Goal: Use online tool/utility: Utilize a website feature to perform a specific function

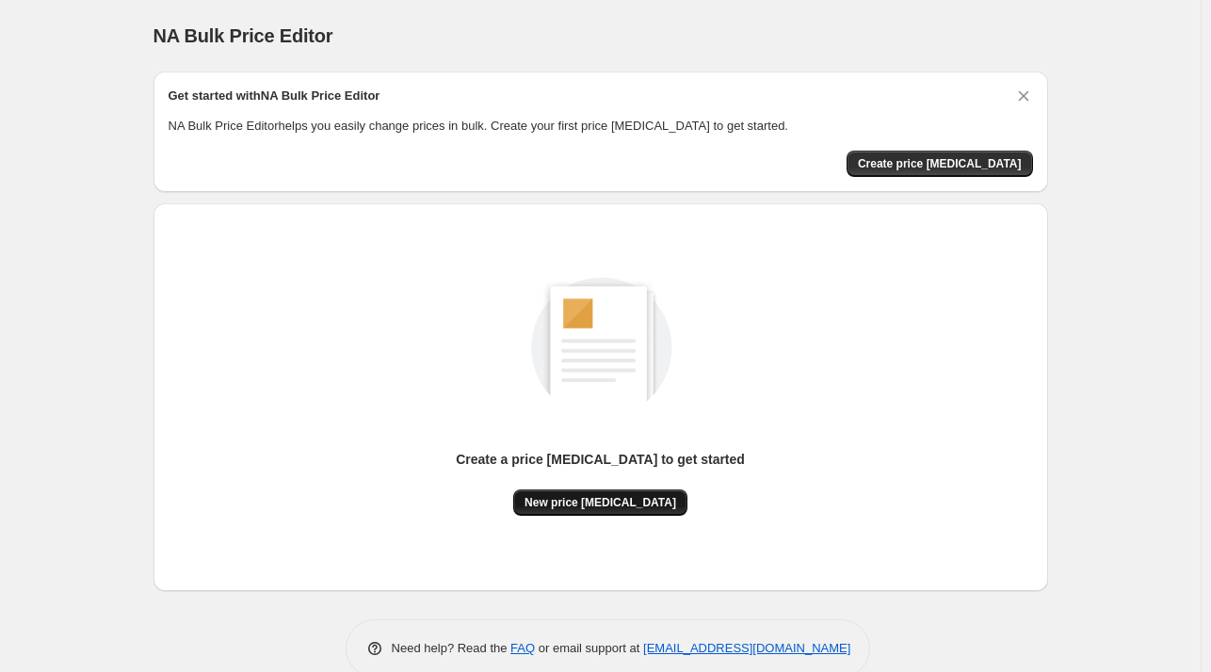
click at [645, 509] on span "New price [MEDICAL_DATA]" at bounding box center [600, 502] width 152 height 15
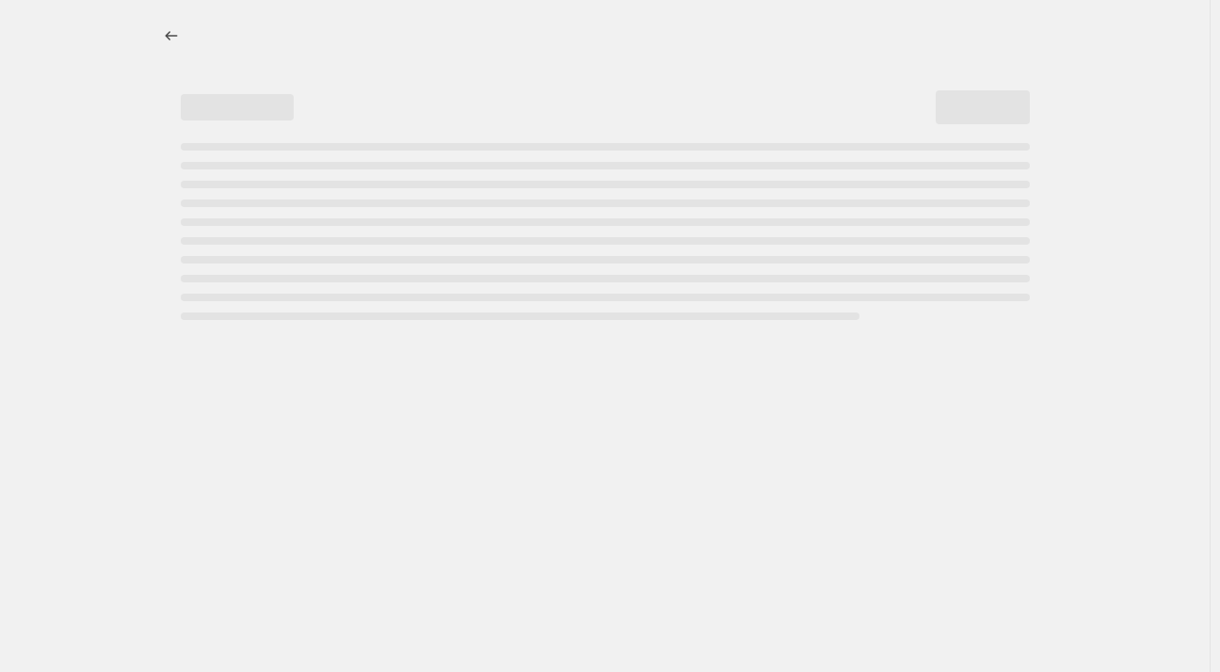
select select "percentage"
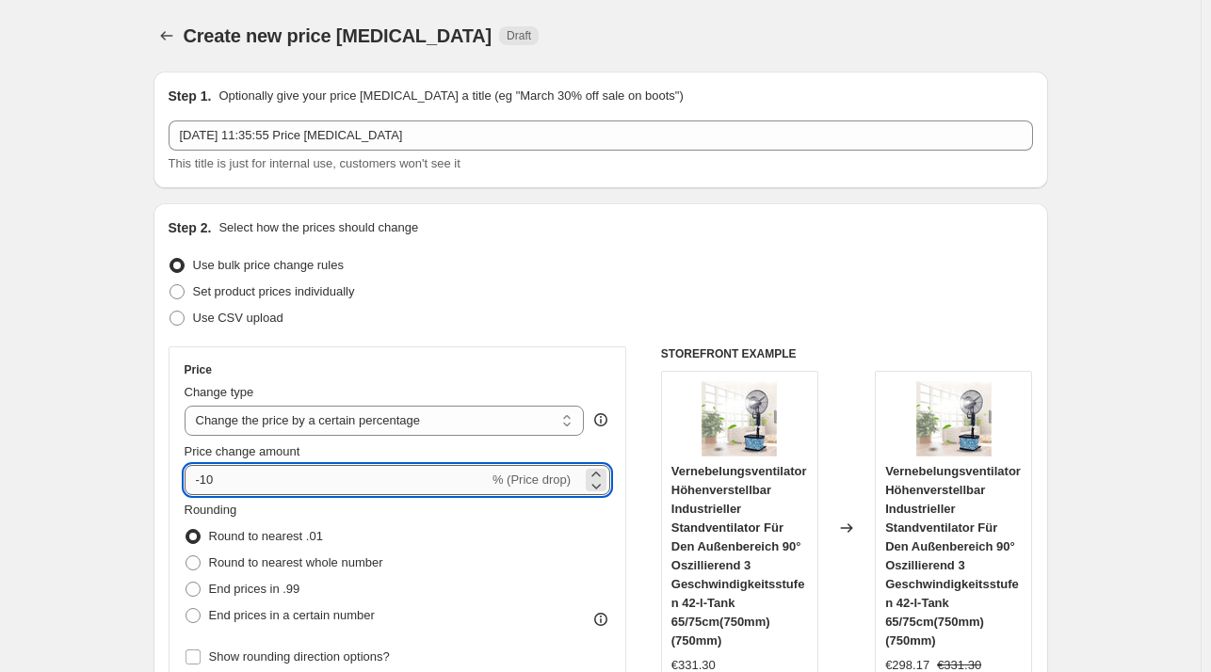
click at [232, 477] on input "-10" at bounding box center [337, 480] width 304 height 30
type input "-1"
drag, startPoint x: 222, startPoint y: 483, endPoint x: 145, endPoint y: 494, distance: 78.0
type input "-35"
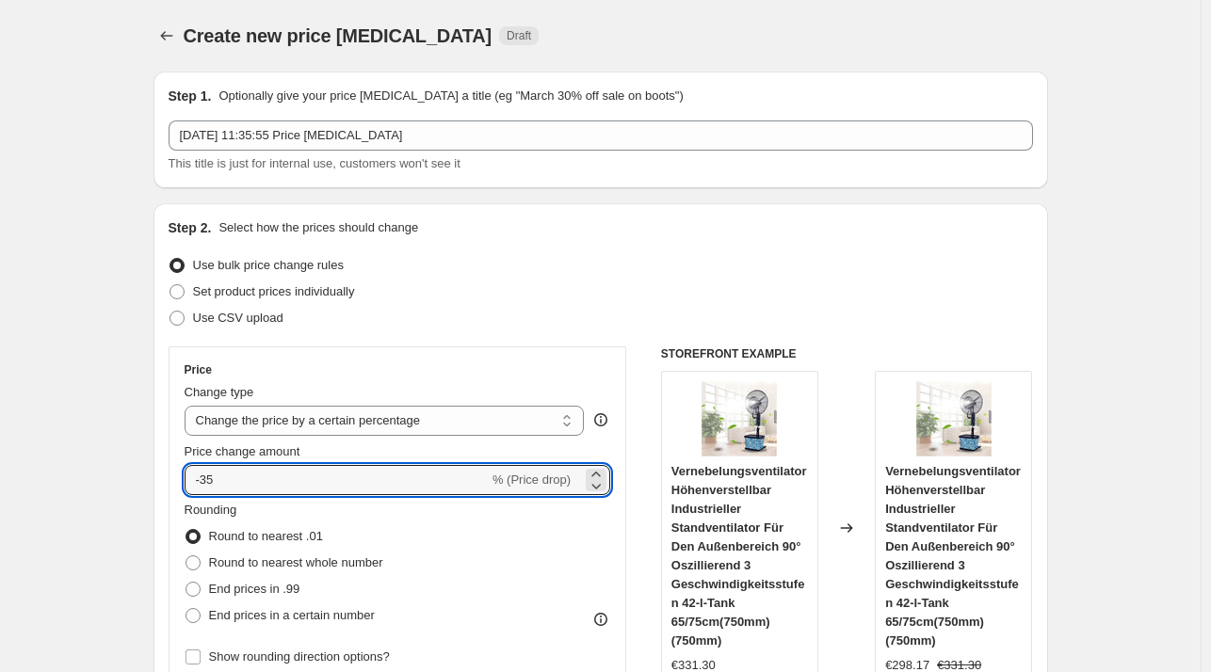
click at [452, 326] on div "Use CSV upload" at bounding box center [601, 318] width 864 height 26
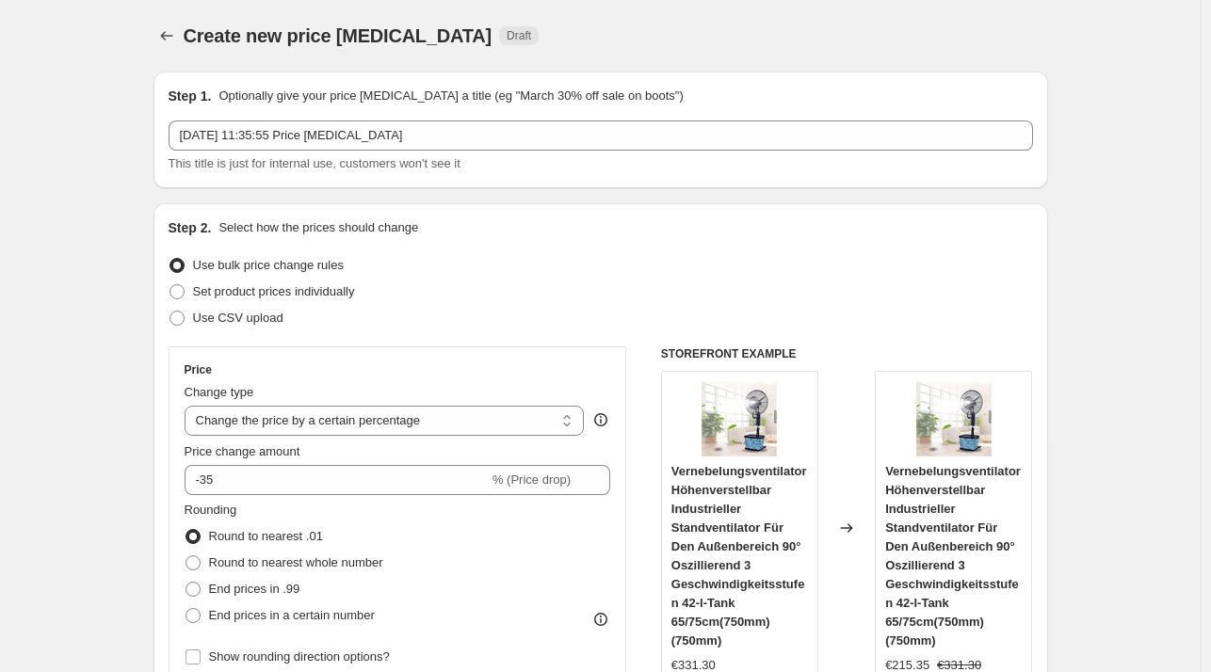
scroll to position [1421, 0]
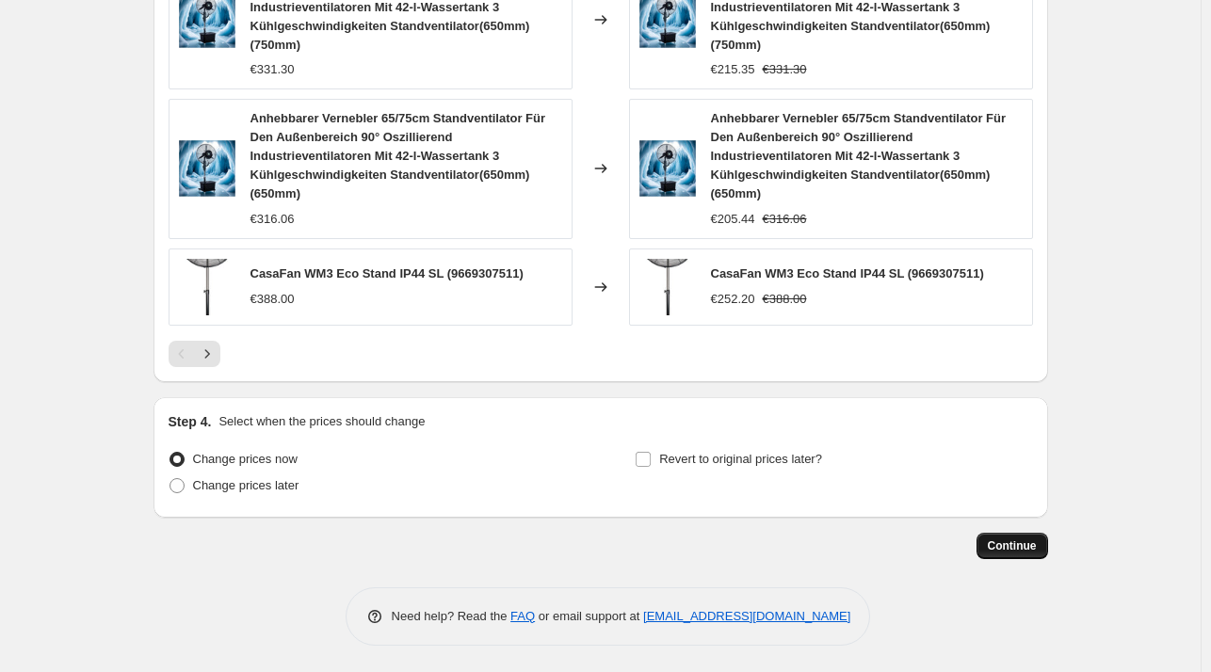
click at [1007, 543] on span "Continue" at bounding box center [1012, 546] width 49 height 15
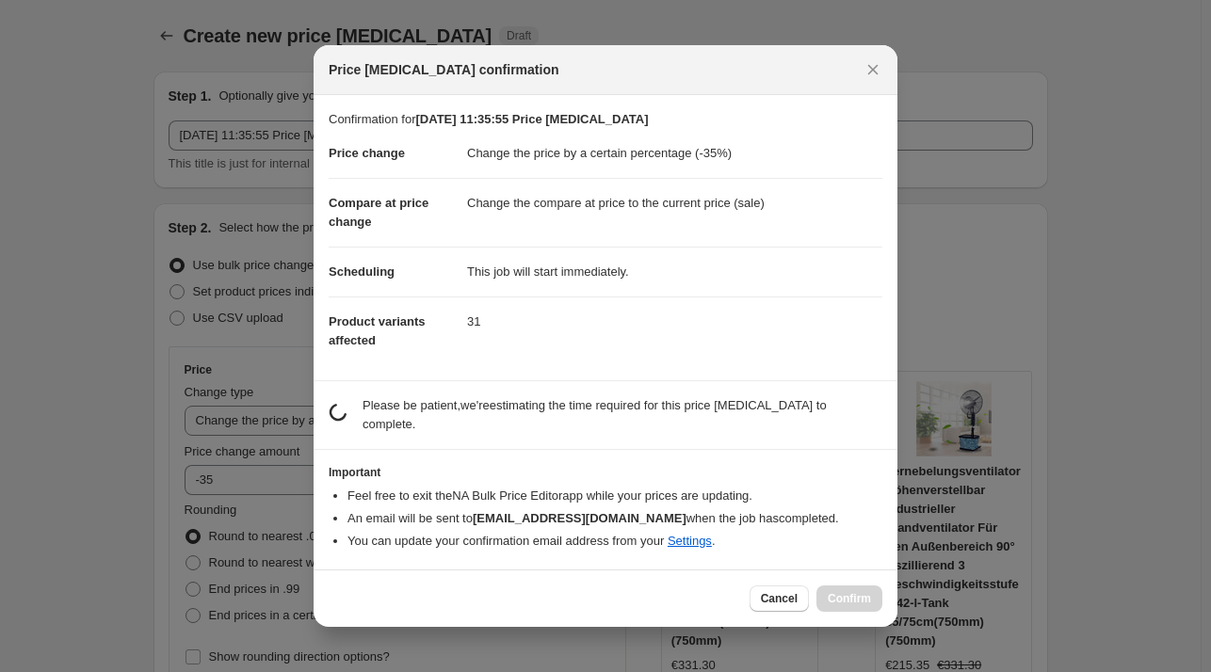
scroll to position [0, 0]
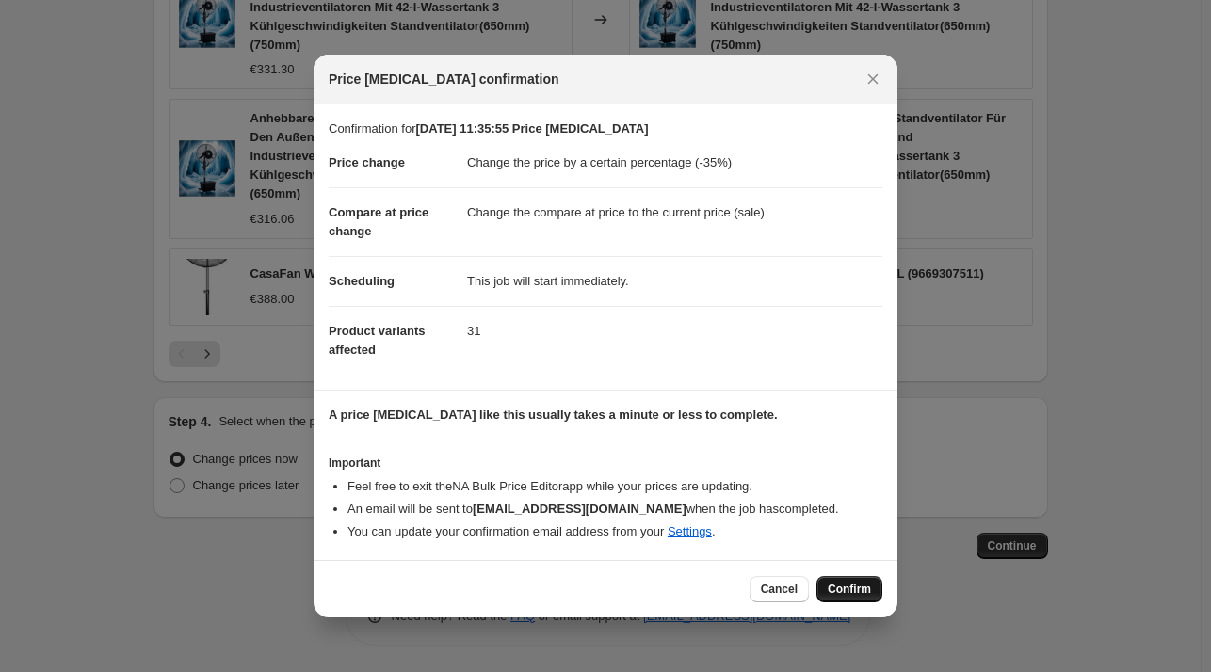
click at [860, 588] on span "Confirm" at bounding box center [849, 589] width 43 height 15
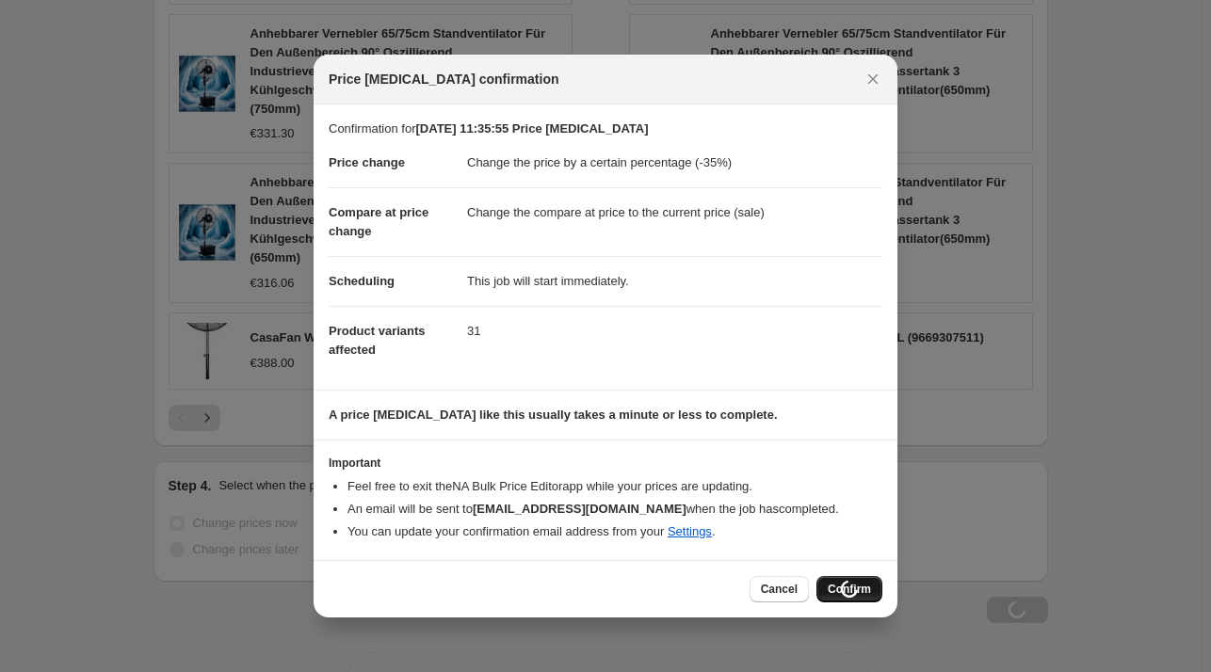
scroll to position [1485, 0]
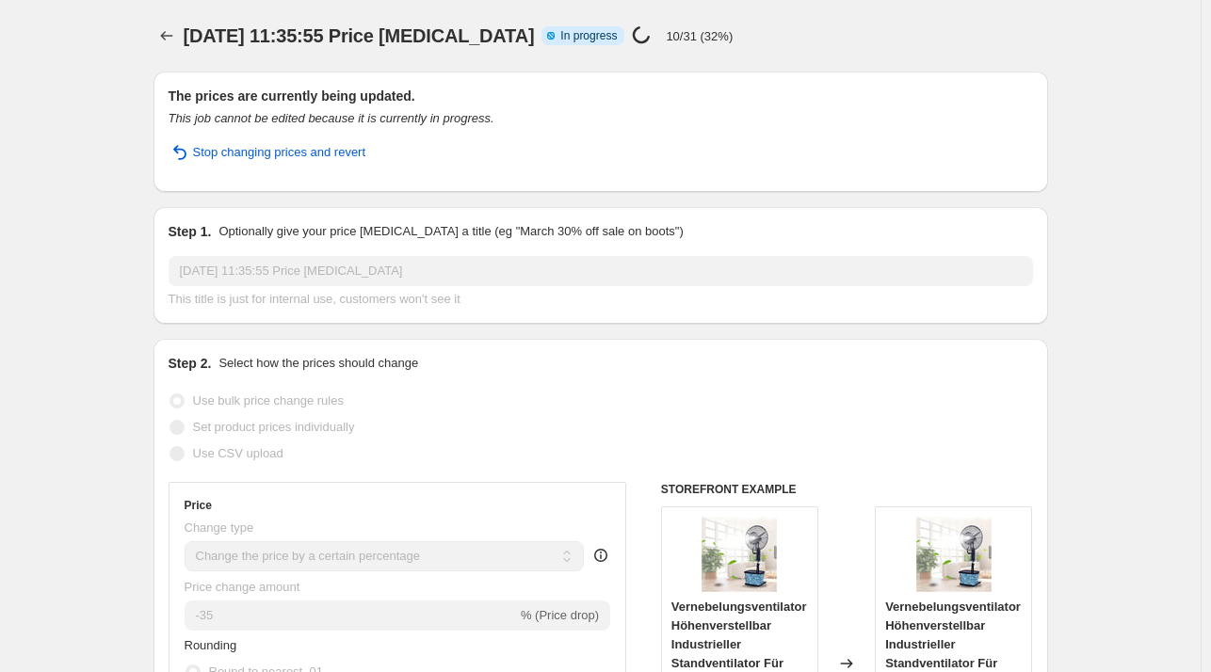
select select "percentage"
